Goal: Information Seeking & Learning: Learn about a topic

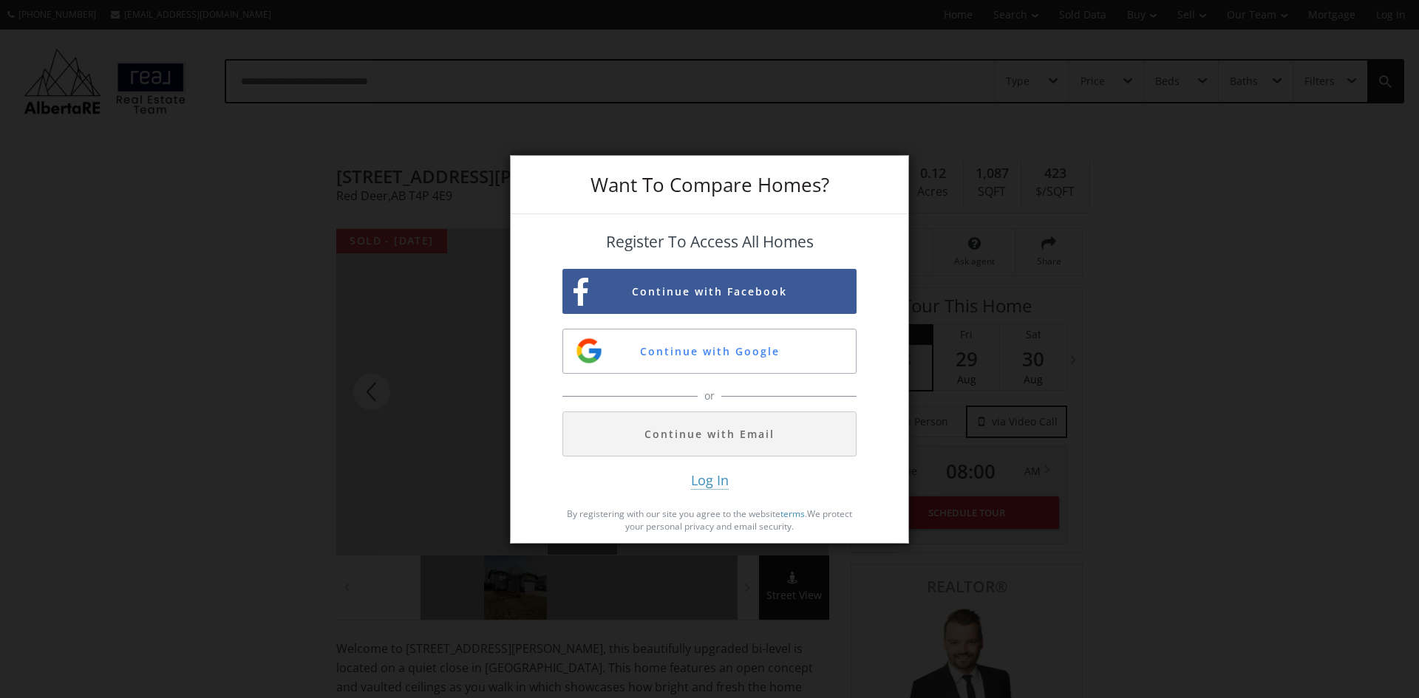
click at [1302, 423] on div "Want To Compare Homes? Register To Access All Homes Continue with Facebook Cont…" at bounding box center [709, 349] width 1419 height 698
click at [796, 575] on div "Want To Compare Homes? Register To Access All Homes Continue with Facebook Cont…" at bounding box center [709, 349] width 1419 height 698
click at [407, 661] on div "Want To Compare Homes? Register To Access All Homes Continue with Facebook Cont…" at bounding box center [709, 349] width 1419 height 698
click at [782, 389] on div "or" at bounding box center [709, 396] width 294 height 30
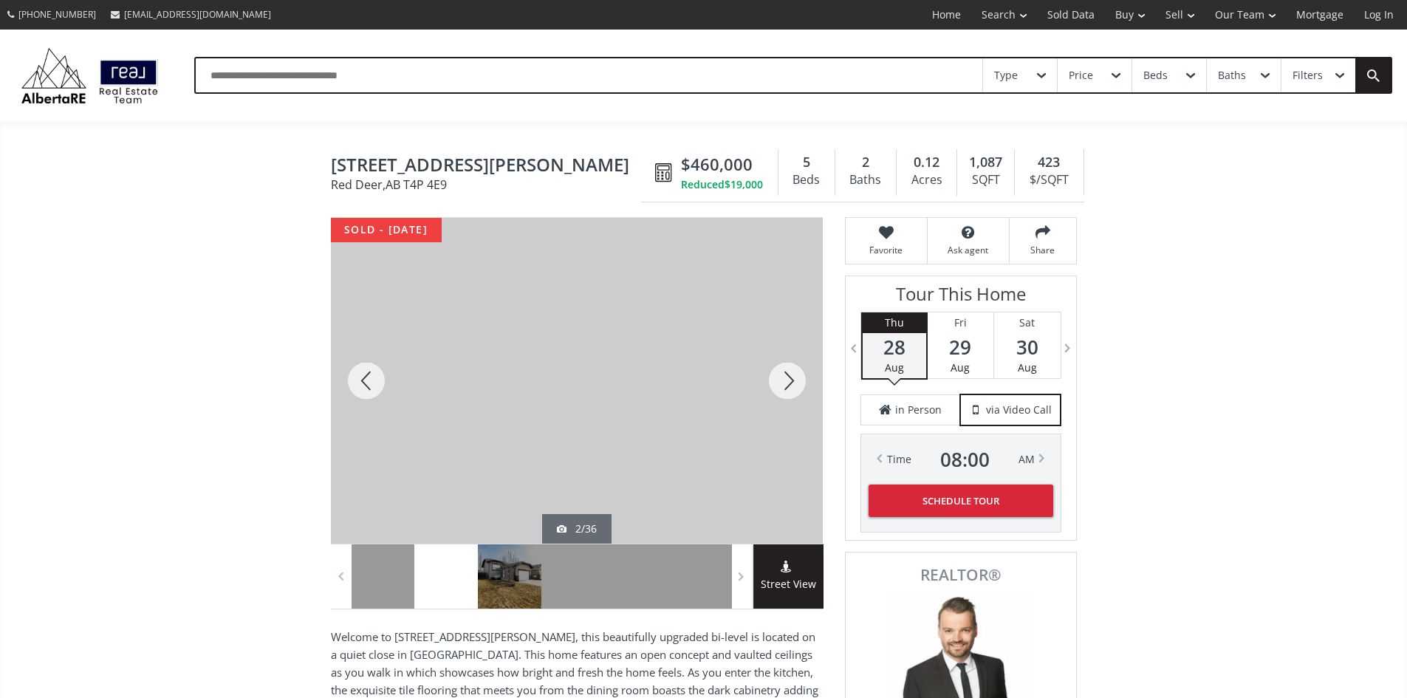
click at [784, 384] on div at bounding box center [787, 381] width 71 height 326
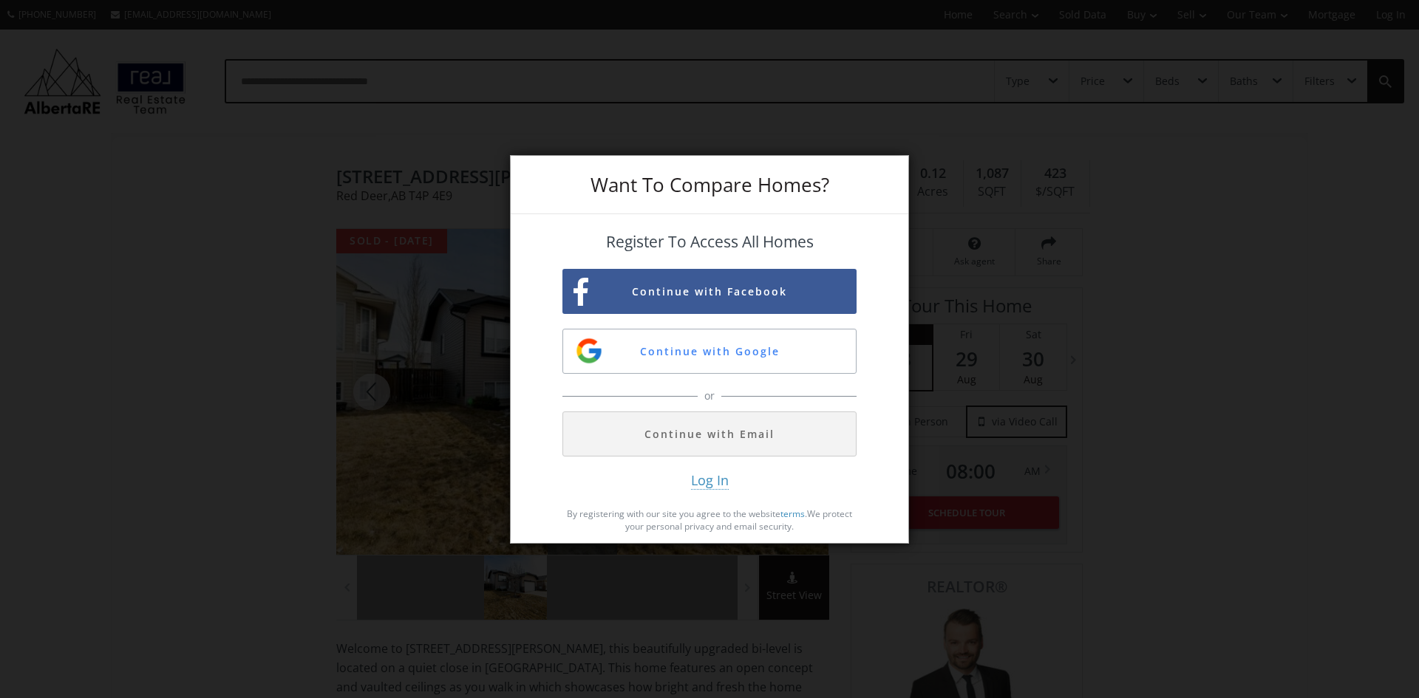
drag, startPoint x: 854, startPoint y: 181, endPoint x: 1198, endPoint y: 336, distance: 377.0
click at [1198, 336] on div "Want To Compare Homes? Register To Access All Homes Continue with Facebook Cont…" at bounding box center [709, 349] width 1419 height 698
